Goal: Task Accomplishment & Management: Manage account settings

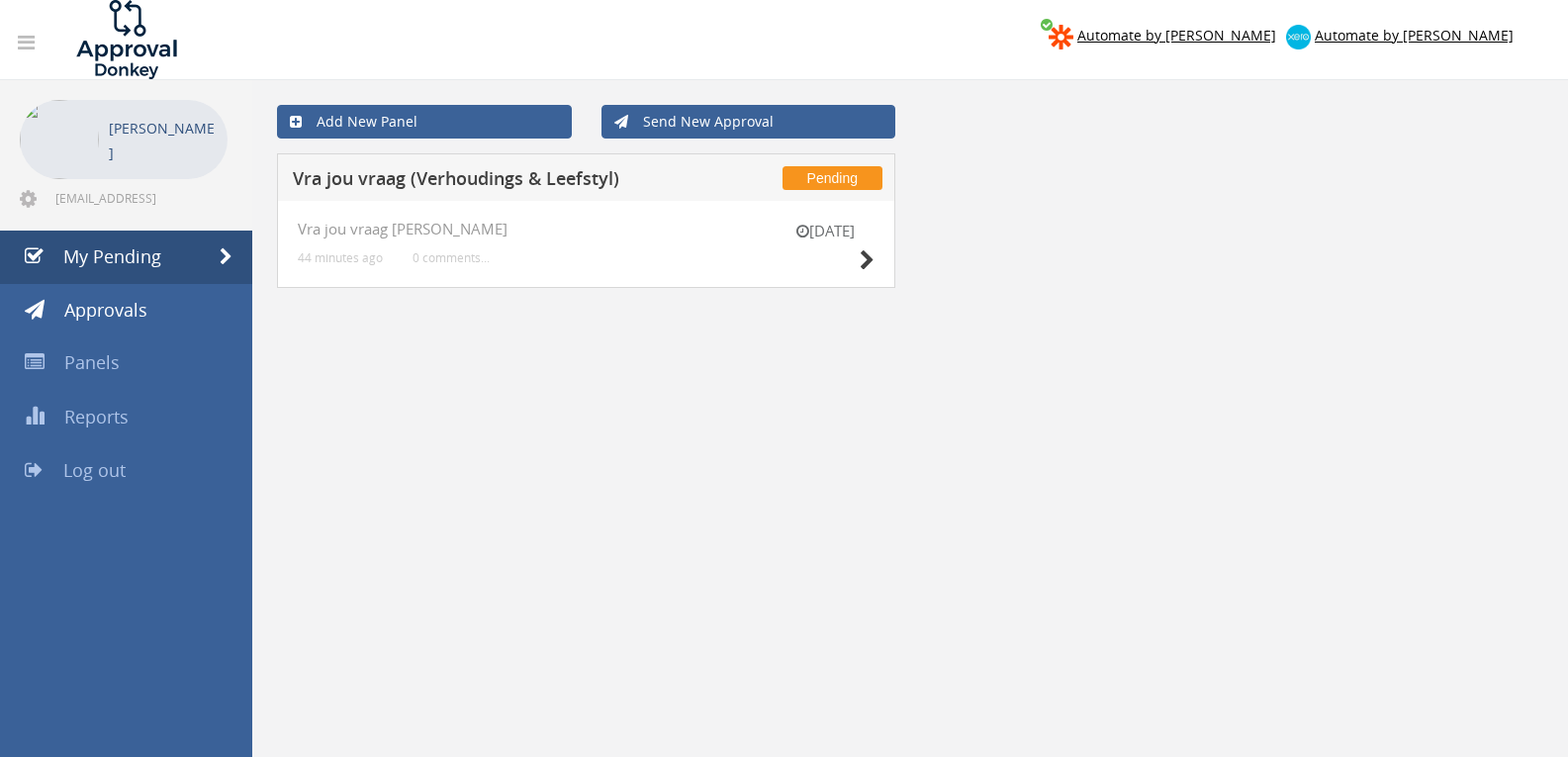
click at [853, 263] on div "5 Sep" at bounding box center [825, 249] width 99 height 57
click at [854, 266] on div "5 Sep" at bounding box center [825, 249] width 99 height 57
click at [861, 266] on icon at bounding box center [867, 260] width 15 height 21
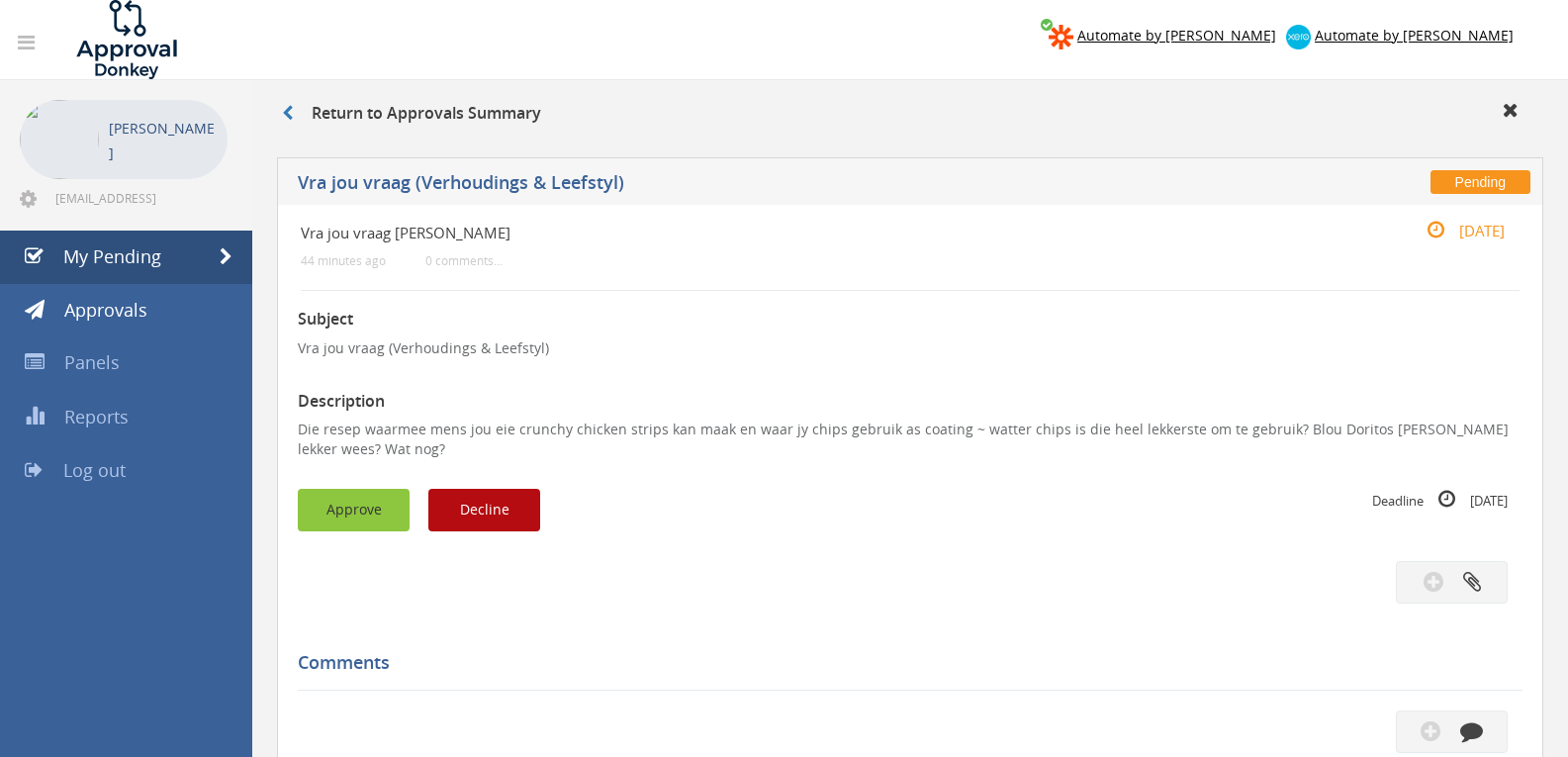
click at [387, 507] on button "Approve" at bounding box center [354, 510] width 112 height 43
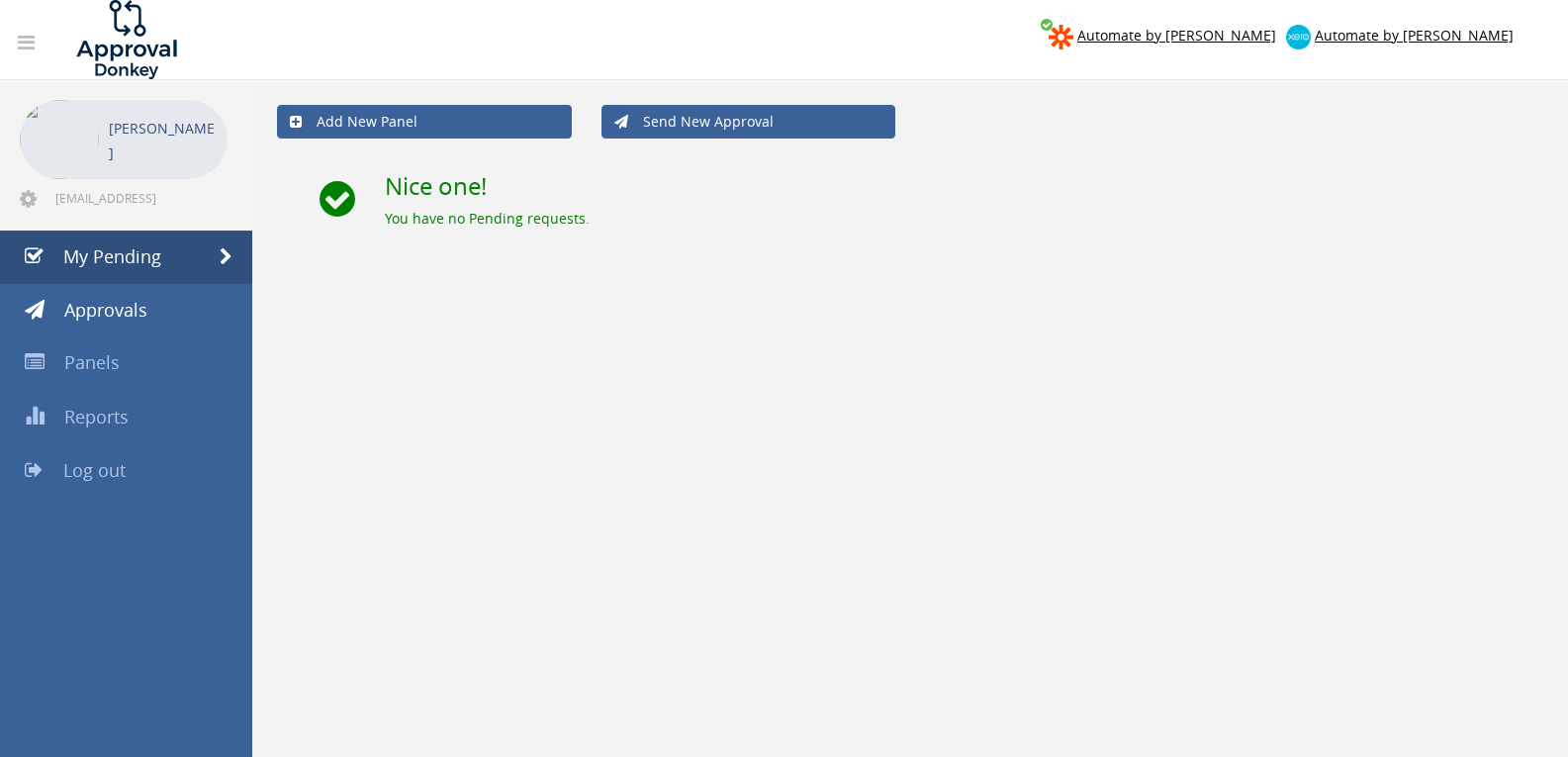
click at [1015, 262] on div "Add New Panel Send New Approval Nice one! You have no Pending requests." at bounding box center [910, 173] width 1286 height 188
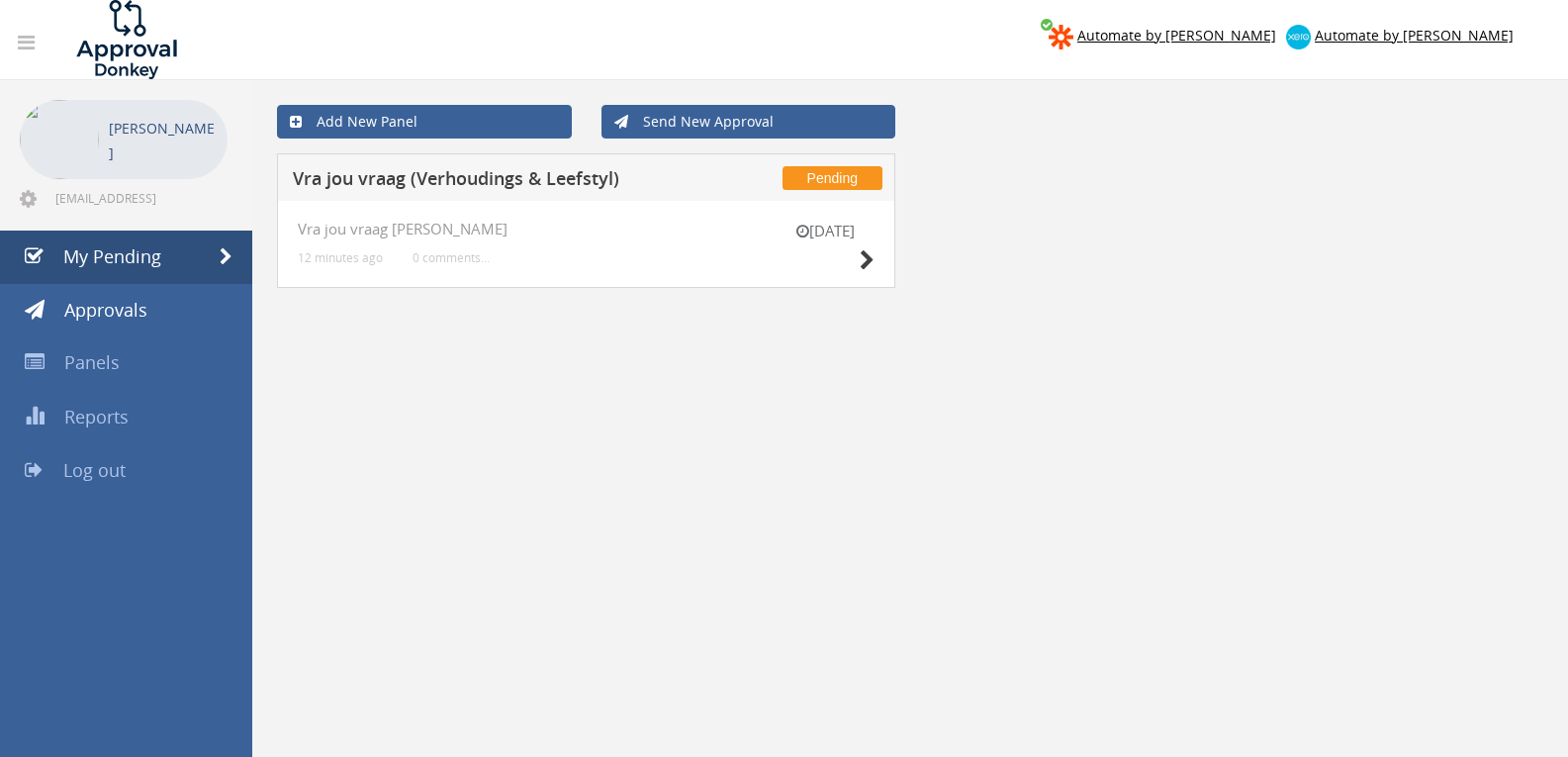
click at [880, 248] on div "5 Sep Vra jou vraag V-L 12 minutes ago 0 comments..." at bounding box center [586, 244] width 619 height 87
click at [873, 255] on icon at bounding box center [867, 260] width 15 height 21
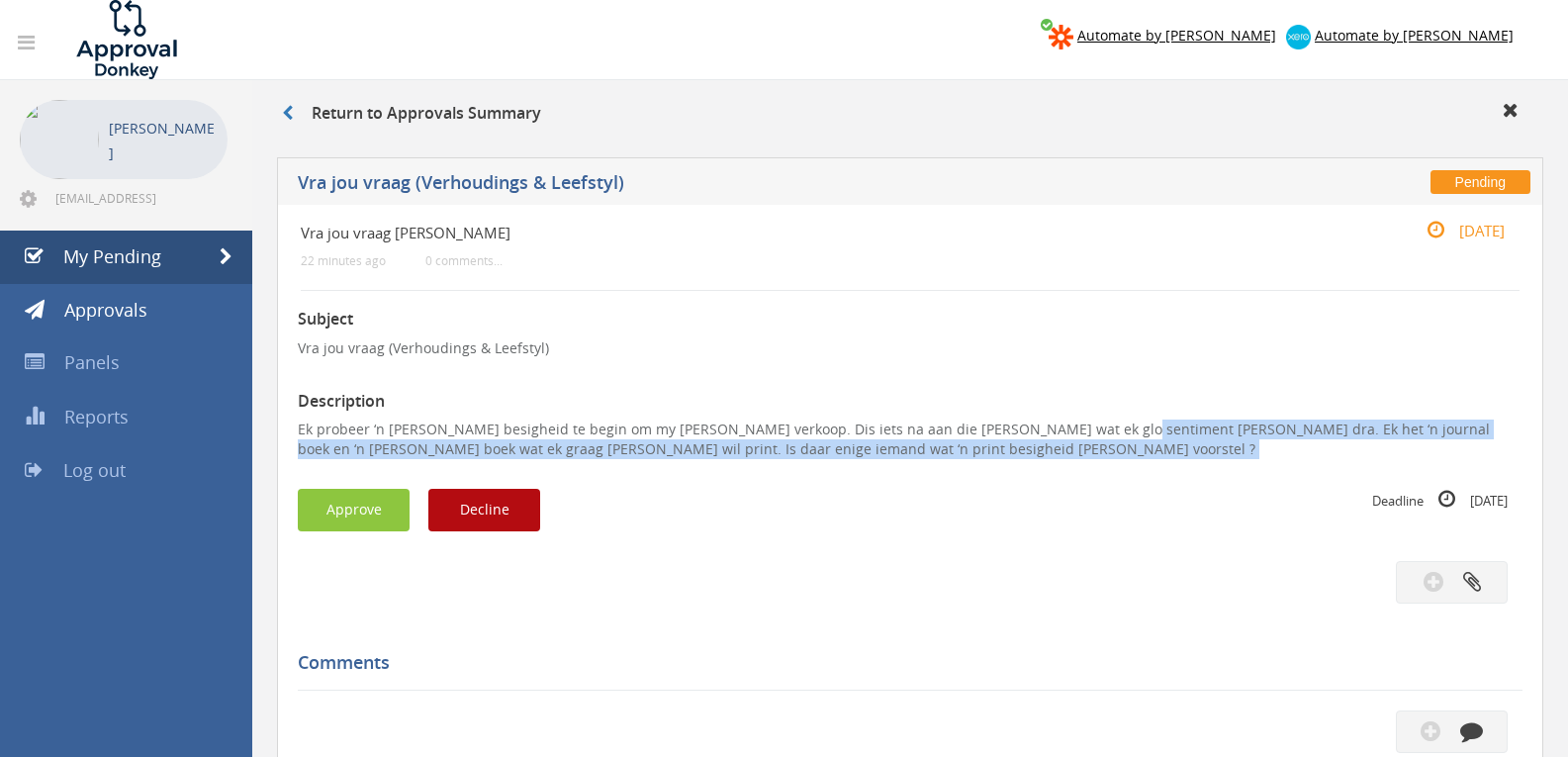
drag, startPoint x: 1051, startPoint y: 423, endPoint x: 669, endPoint y: 460, distance: 383.8
click at [669, 460] on div "Subject Vra jou vraag (Verhoudings & Leefstyl) Description Ek probeer ‘n klein …" at bounding box center [911, 678] width 1225 height 776
click at [485, 503] on button "Decline" at bounding box center [484, 510] width 112 height 43
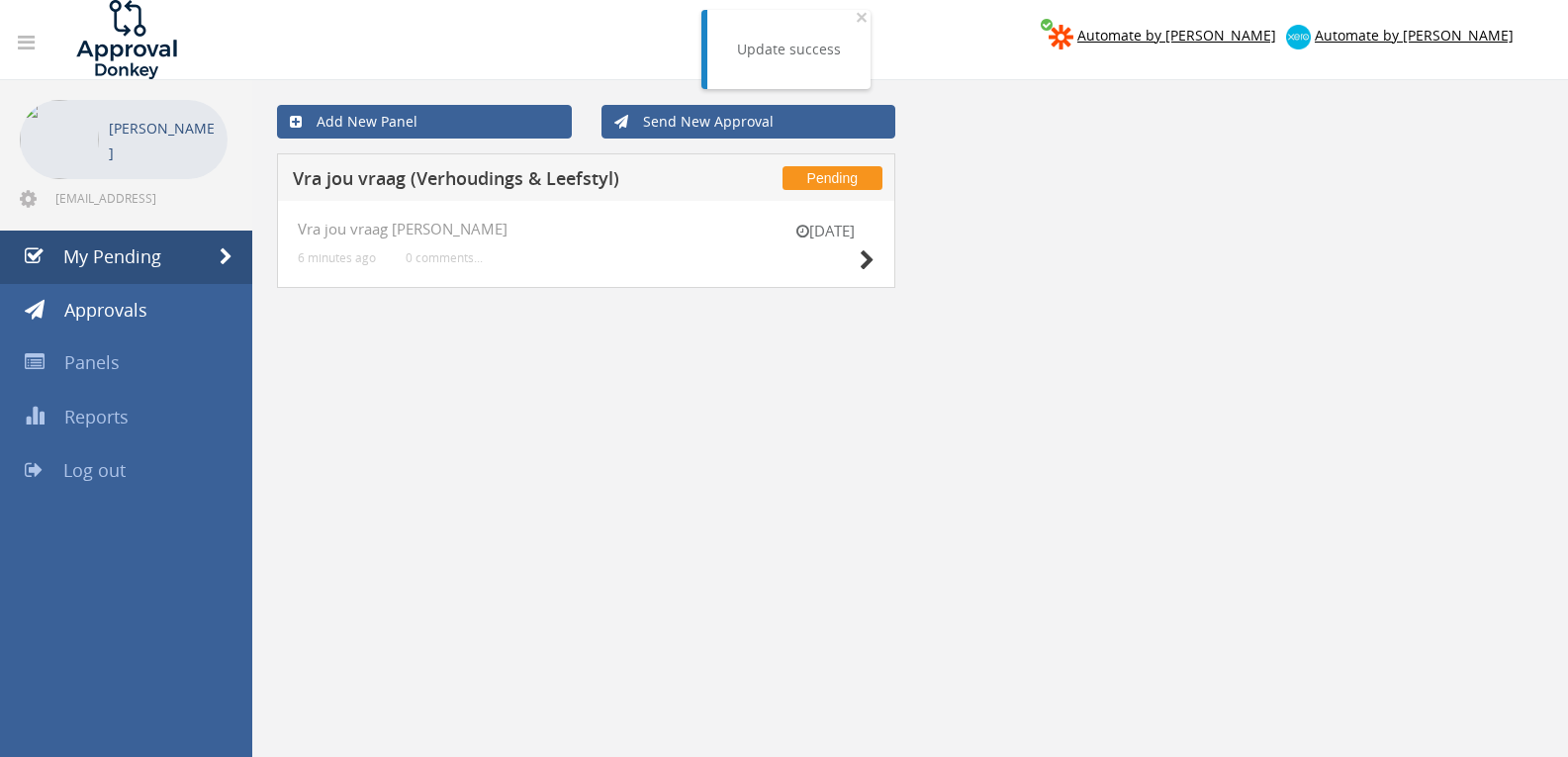
click at [858, 264] on div "5 Sep" at bounding box center [825, 249] width 99 height 57
click at [862, 262] on icon at bounding box center [867, 260] width 15 height 21
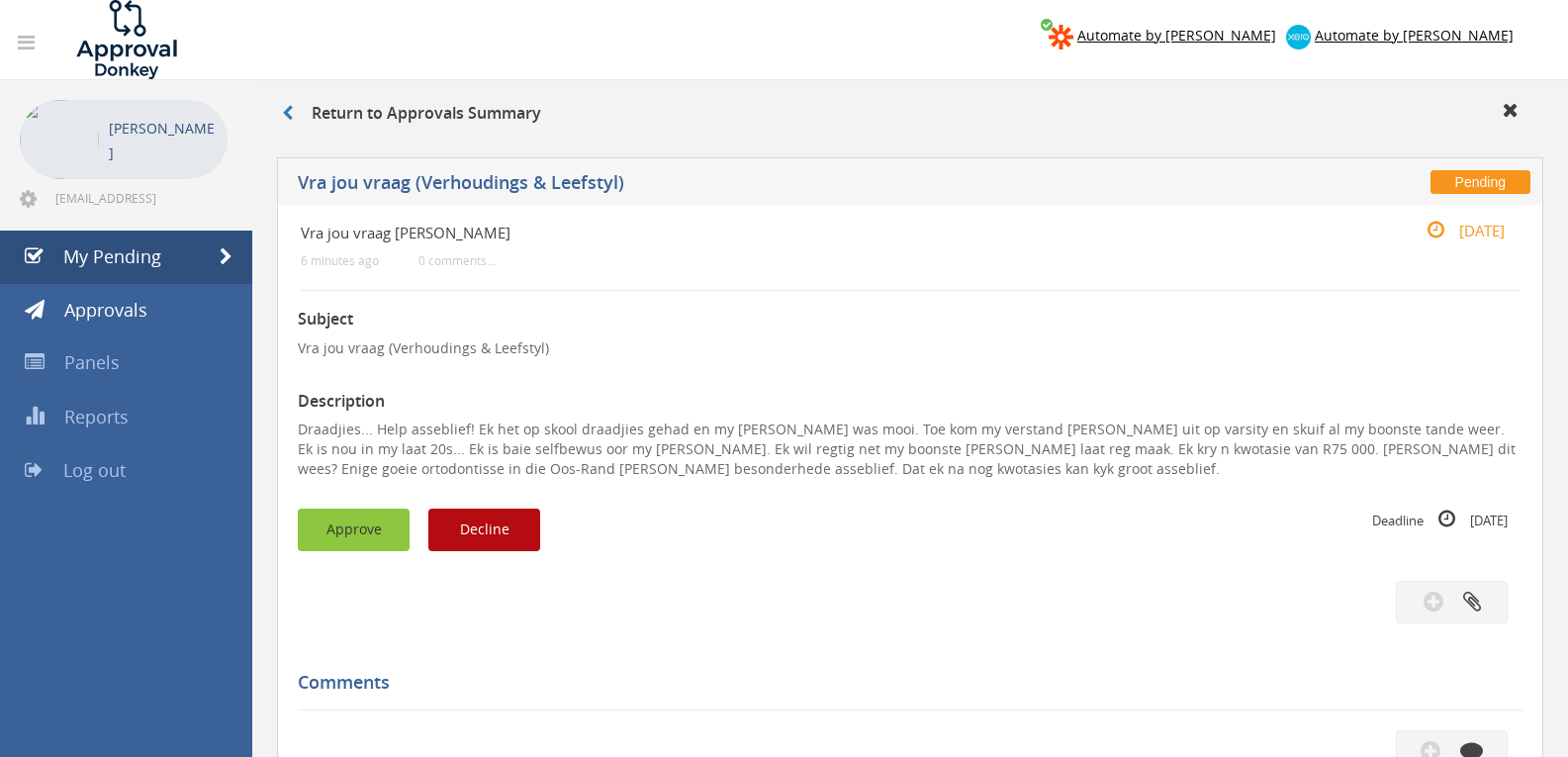
click at [392, 526] on button "Approve" at bounding box center [354, 530] width 112 height 43
